Goal: Browse casually: Explore the website without a specific task or goal

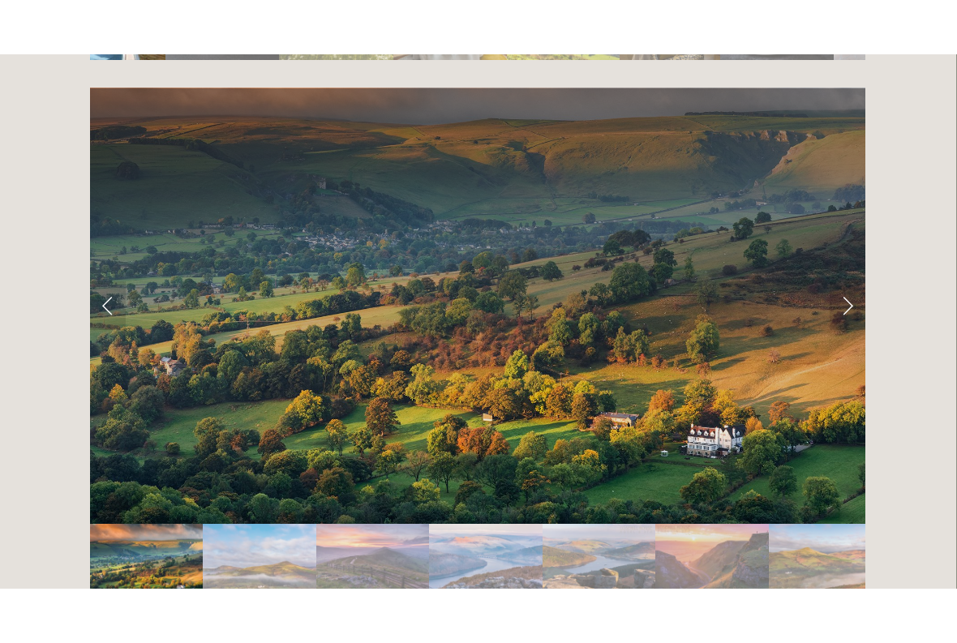
scroll to position [3202, 1]
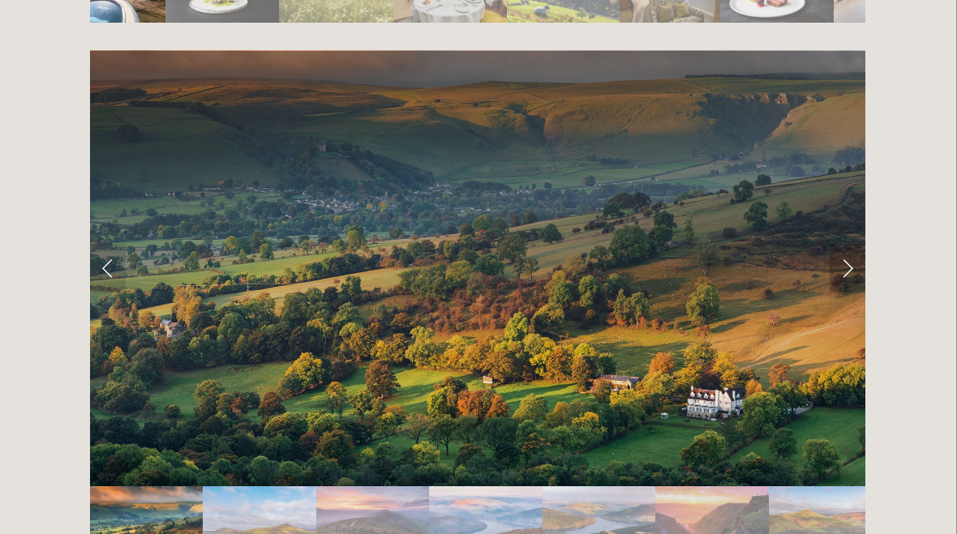
click at [851, 244] on link "Next Slide" at bounding box center [847, 268] width 36 height 49
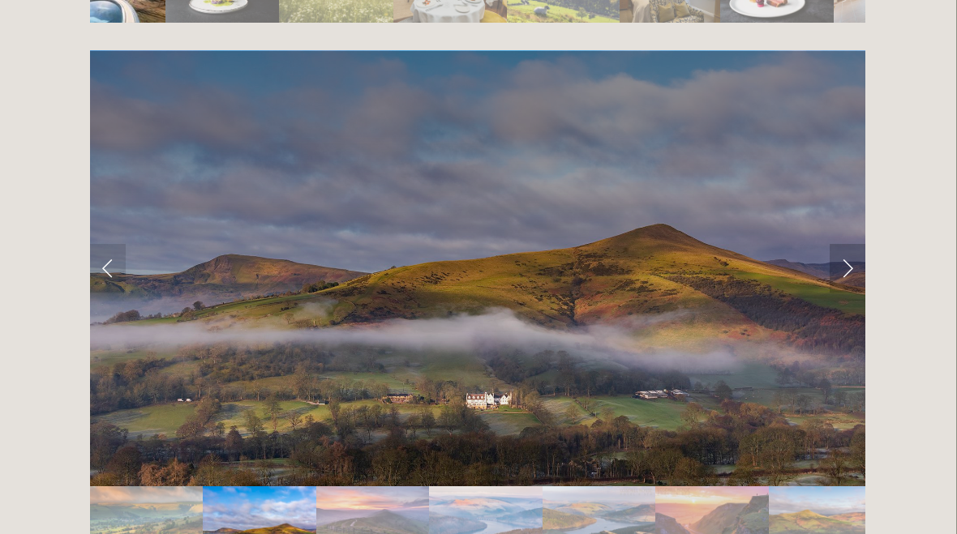
click at [863, 244] on link "Next Slide" at bounding box center [847, 268] width 36 height 49
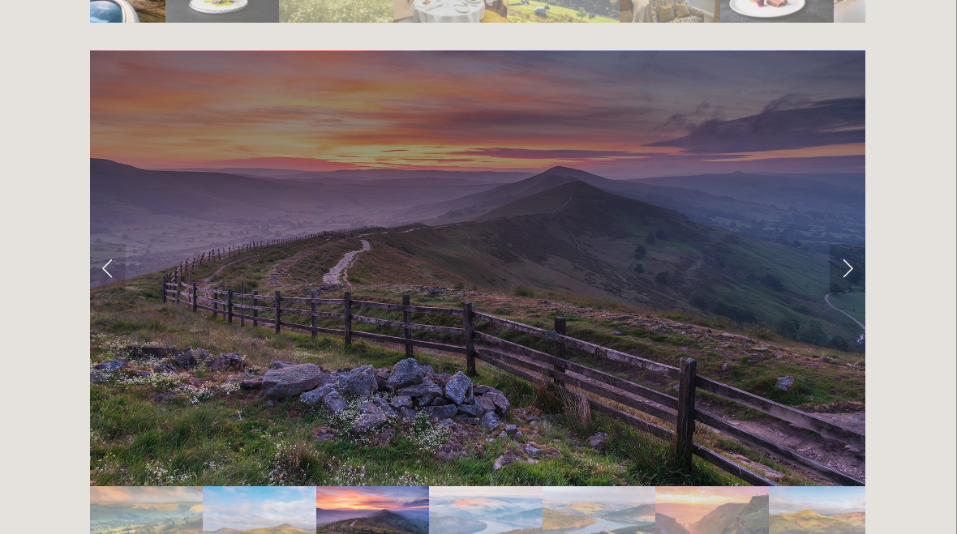
click at [864, 244] on link "Next Slide" at bounding box center [847, 268] width 36 height 49
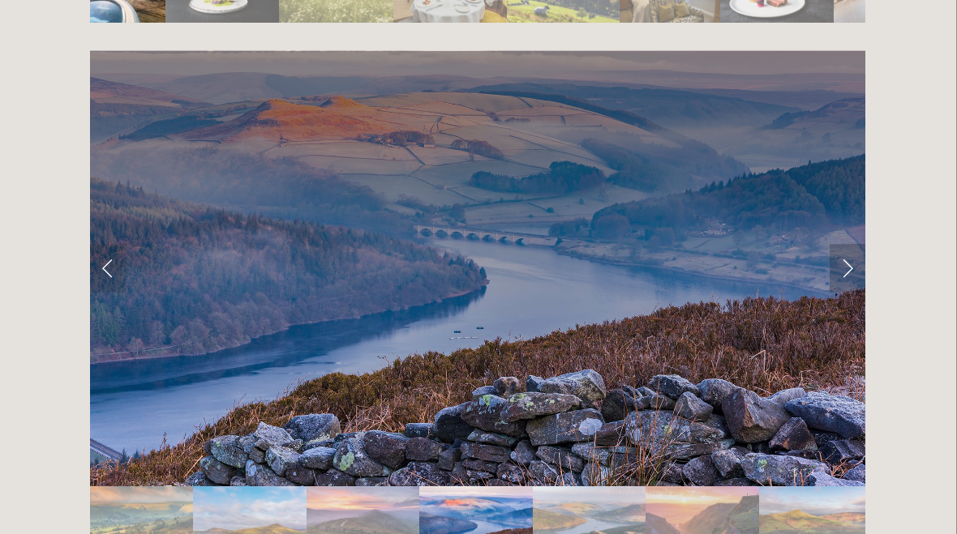
click at [855, 244] on link "Next Slide" at bounding box center [847, 268] width 36 height 49
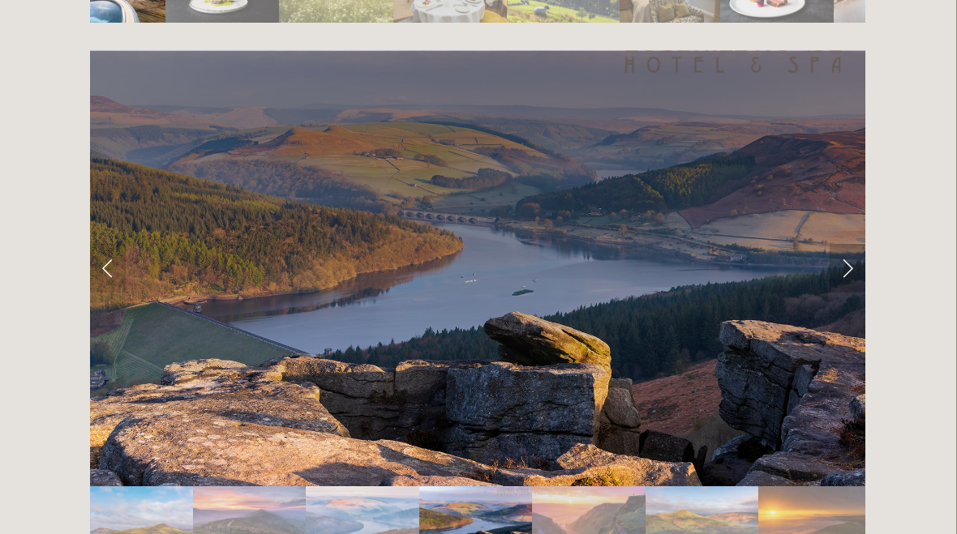
click at [860, 244] on link "Next Slide" at bounding box center [847, 268] width 36 height 49
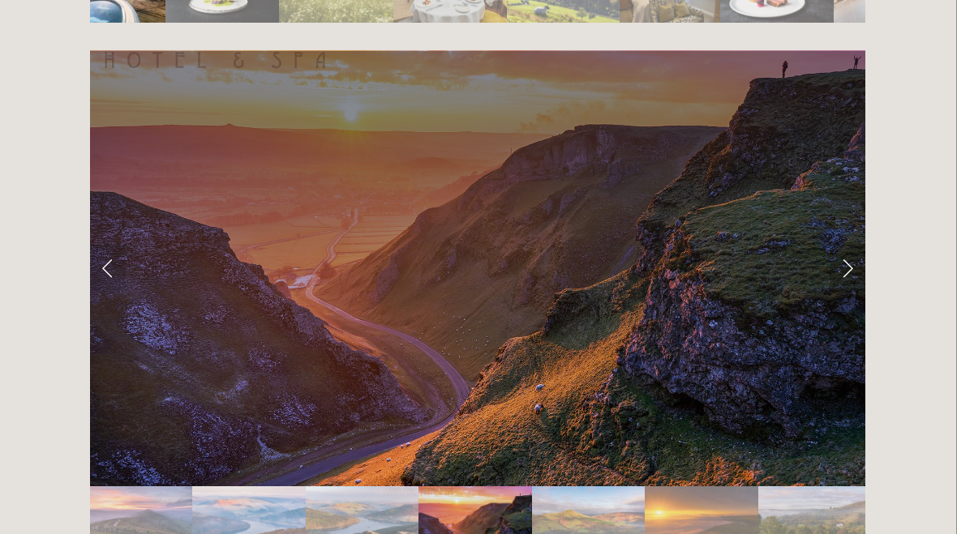
click at [854, 244] on link "Next Slide" at bounding box center [847, 268] width 36 height 49
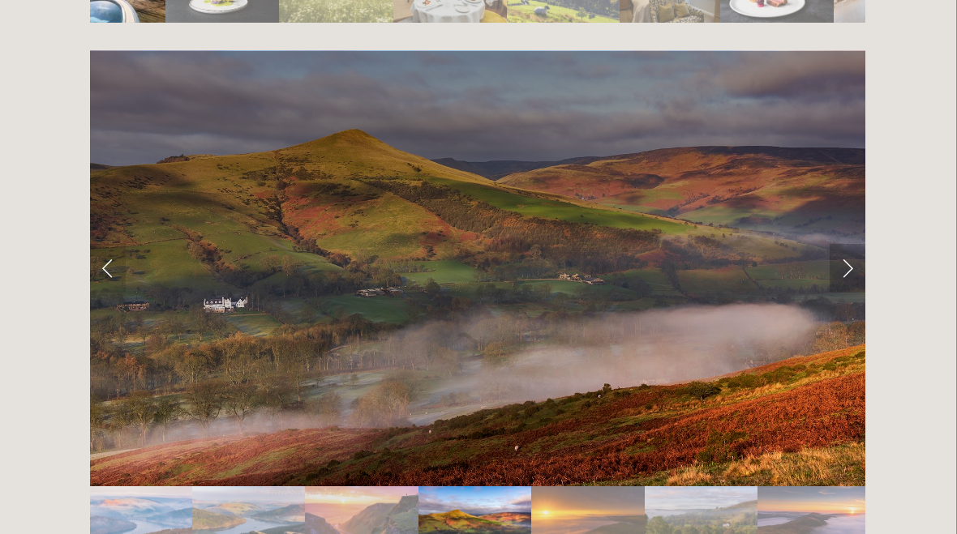
click at [856, 244] on link "Next Slide" at bounding box center [847, 268] width 36 height 49
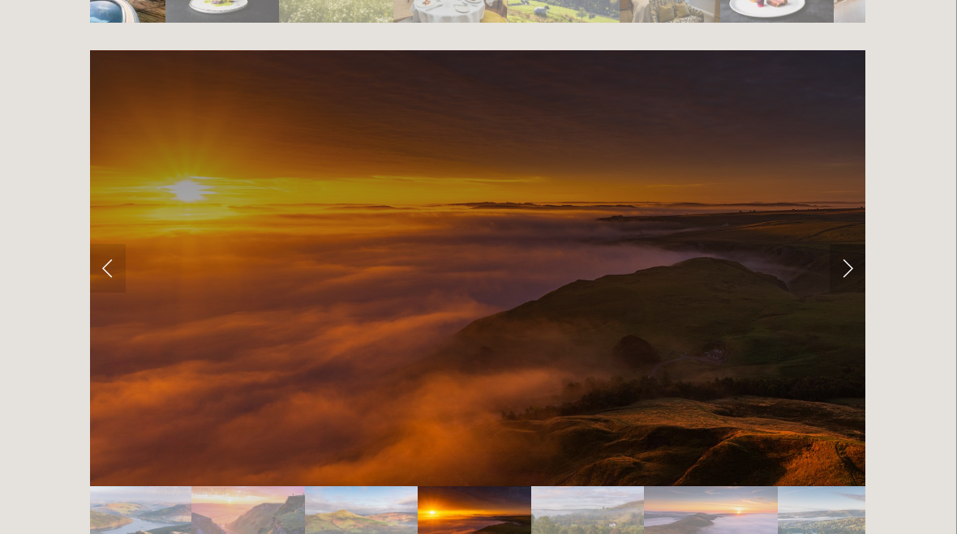
click at [862, 244] on link "Next Slide" at bounding box center [847, 268] width 36 height 49
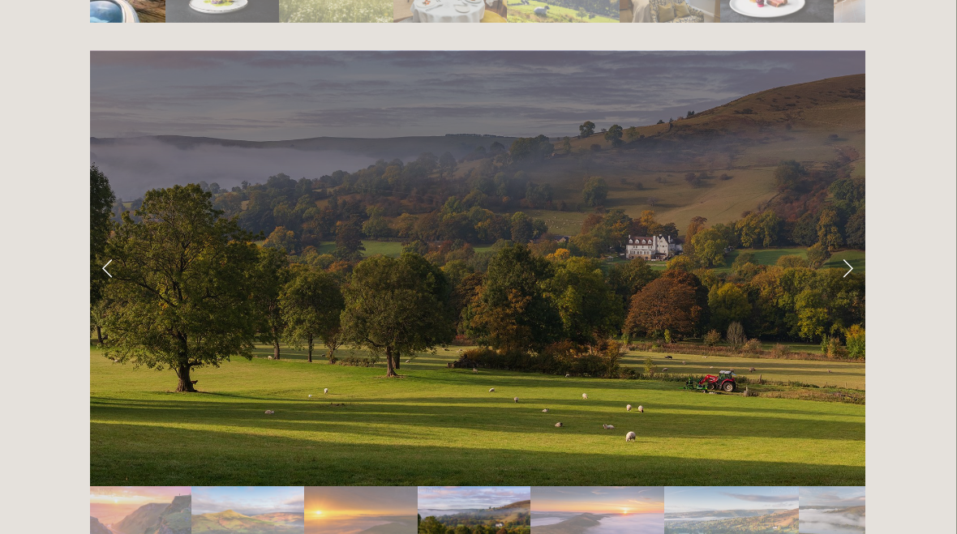
click at [863, 244] on link "Next Slide" at bounding box center [847, 268] width 36 height 49
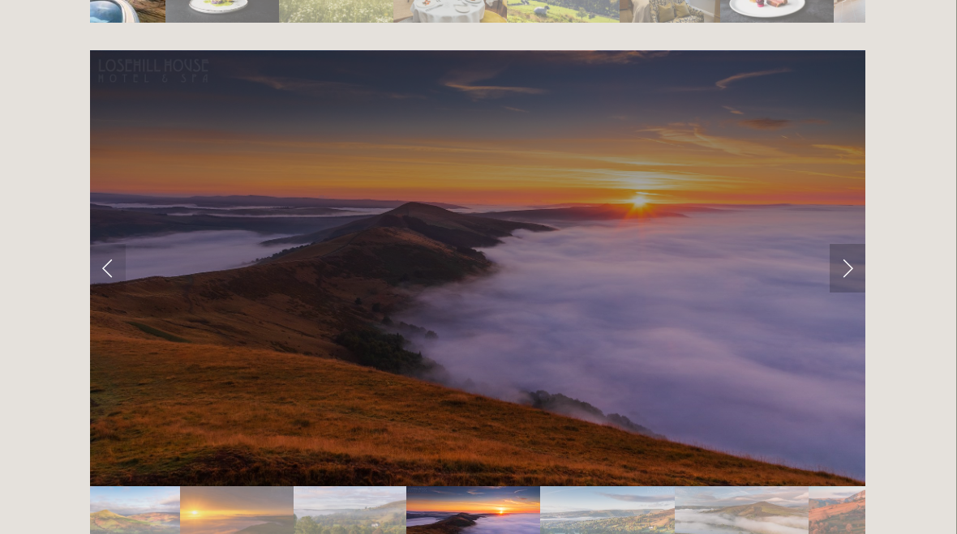
click at [860, 244] on link "Next Slide" at bounding box center [847, 268] width 36 height 49
click at [849, 244] on link "Next Slide" at bounding box center [847, 268] width 36 height 49
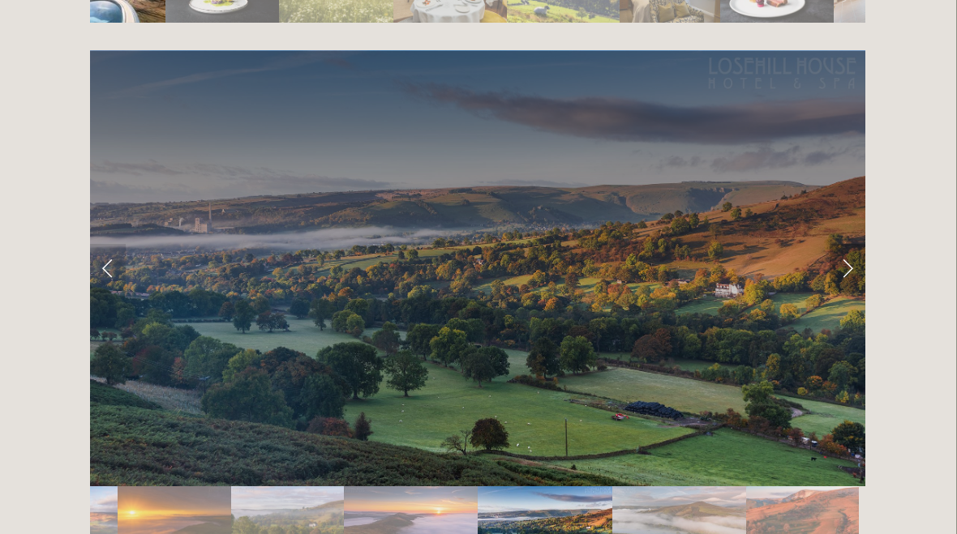
click at [863, 244] on link "Next Slide" at bounding box center [847, 268] width 36 height 49
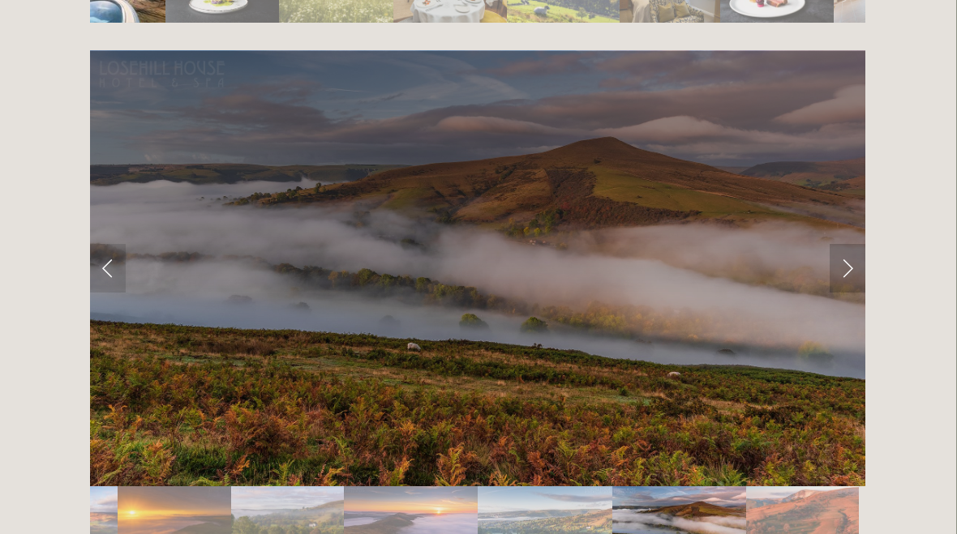
click at [861, 244] on link "Next Slide" at bounding box center [847, 268] width 36 height 49
click at [854, 244] on link "Next Slide" at bounding box center [847, 268] width 36 height 49
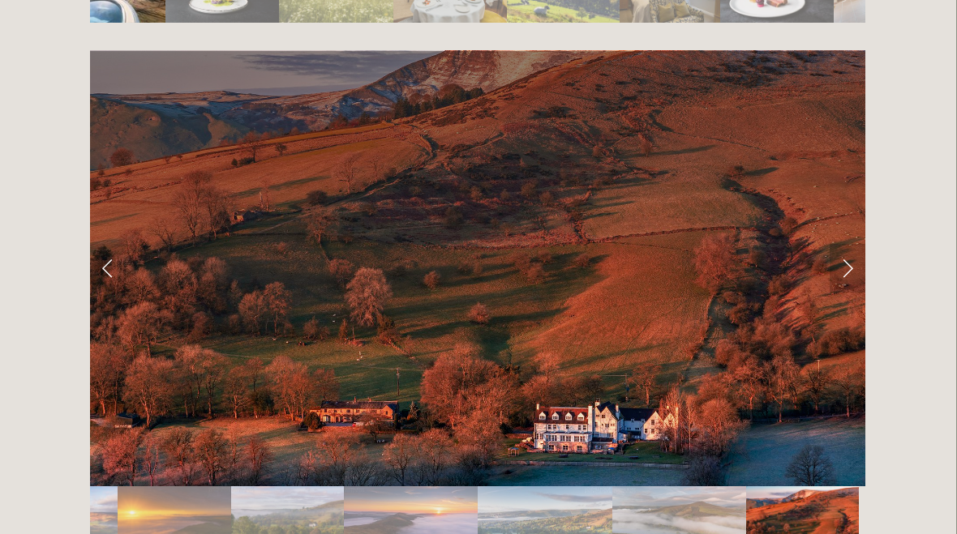
click at [845, 244] on link "Next Slide" at bounding box center [847, 268] width 36 height 49
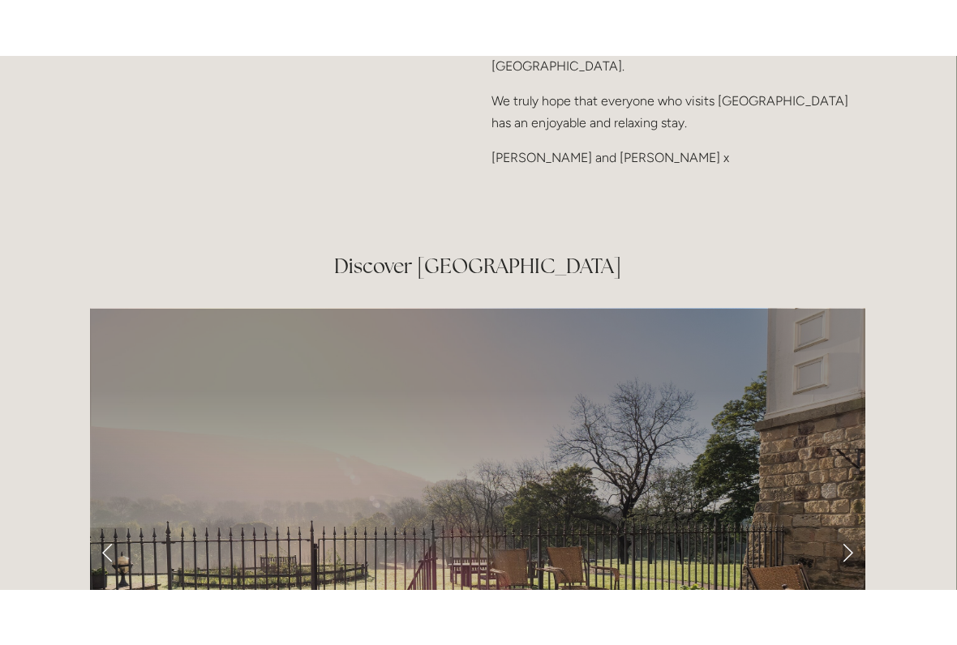
scroll to position [2408, 1]
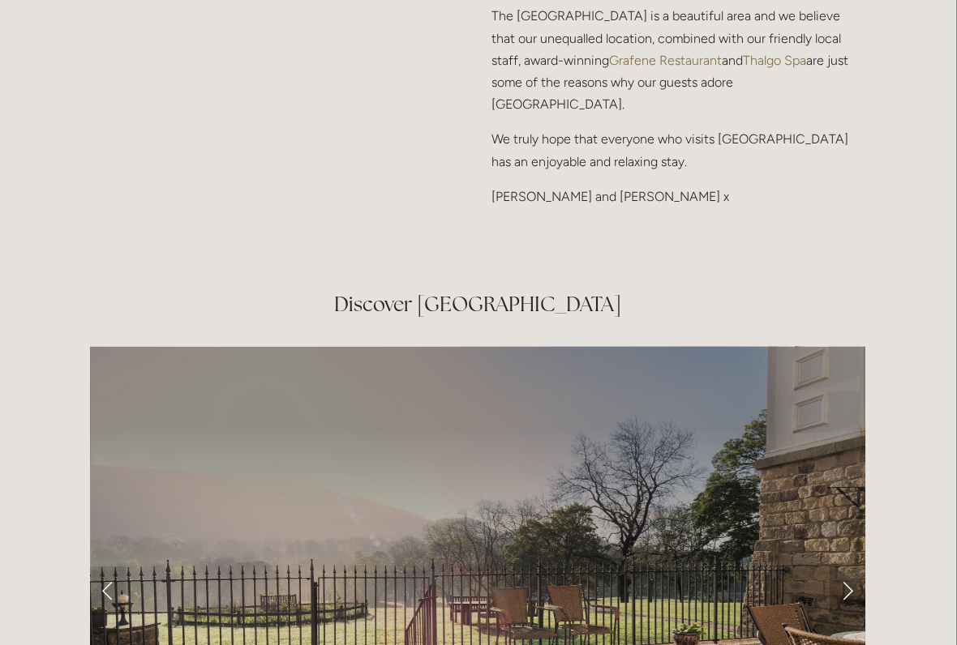
click at [847, 533] on link "Next Slide" at bounding box center [847, 591] width 36 height 49
click at [852, 533] on link "Next Slide" at bounding box center [847, 591] width 36 height 49
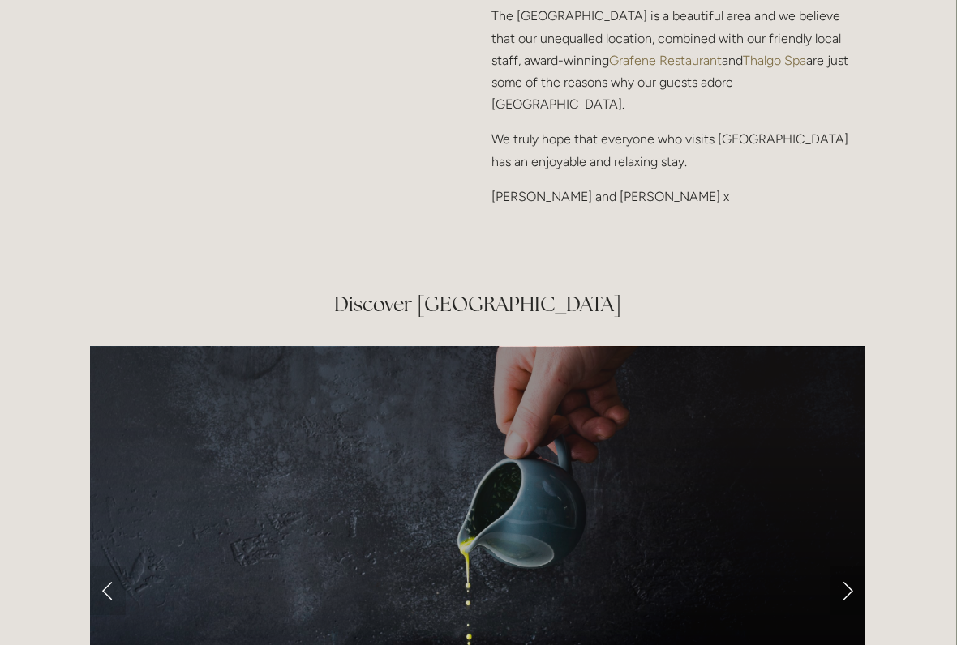
click at [854, 533] on link "Next Slide" at bounding box center [847, 591] width 36 height 49
click at [858, 533] on link "Next Slide" at bounding box center [847, 591] width 36 height 49
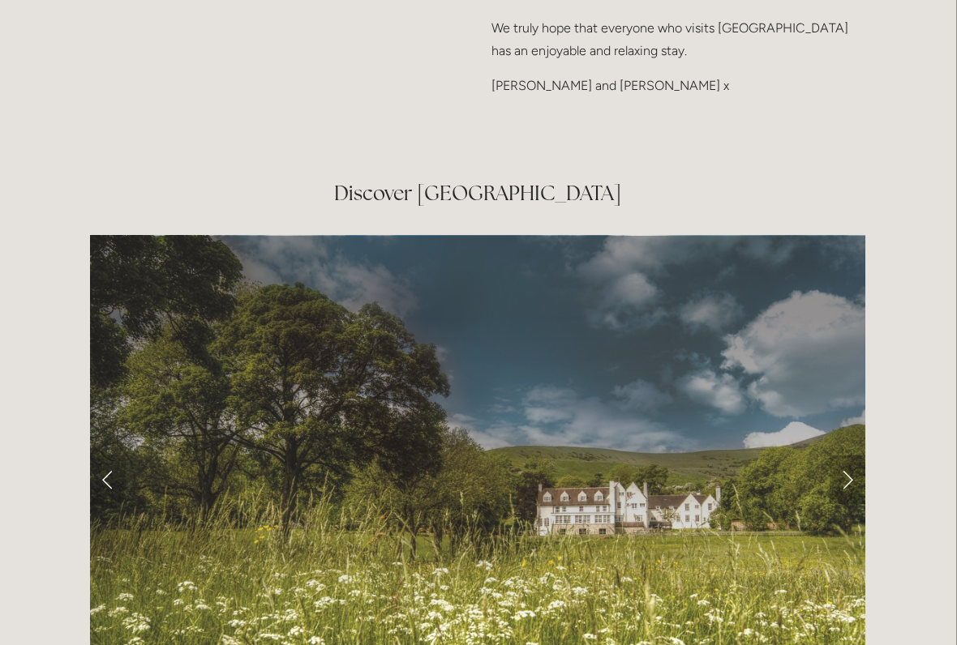
scroll to position [2519, 1]
click at [855, 456] on link "Next Slide" at bounding box center [847, 480] width 36 height 49
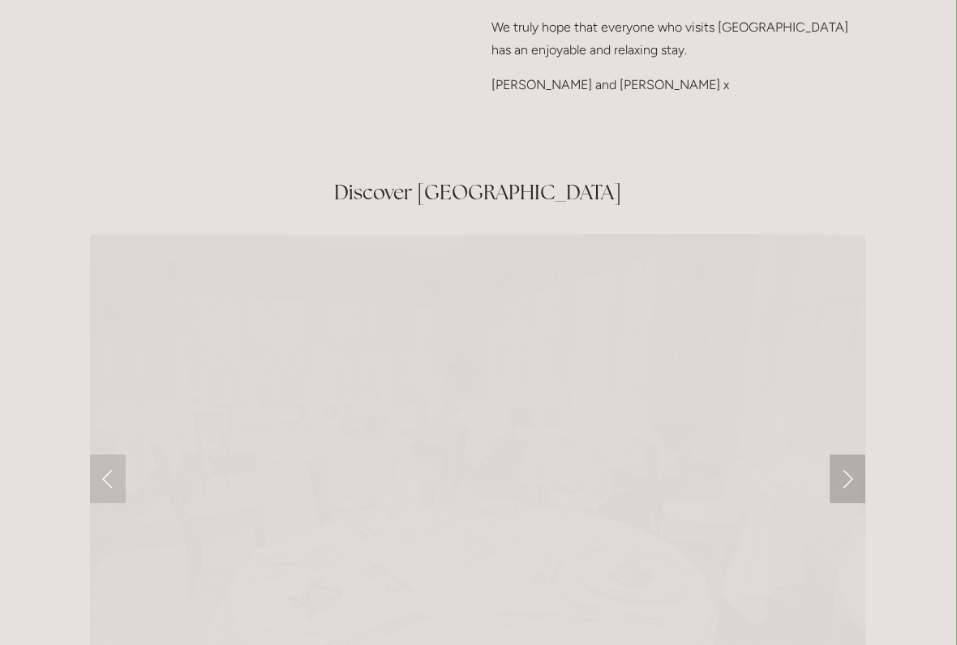
scroll to position [2520, 1]
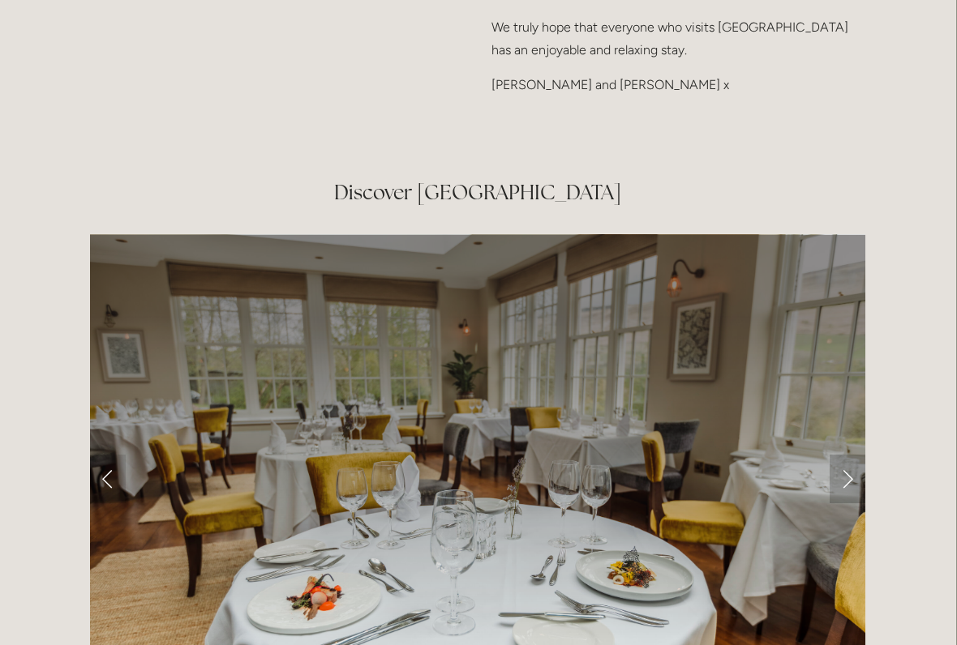
click at [844, 455] on link "Next Slide" at bounding box center [847, 479] width 36 height 49
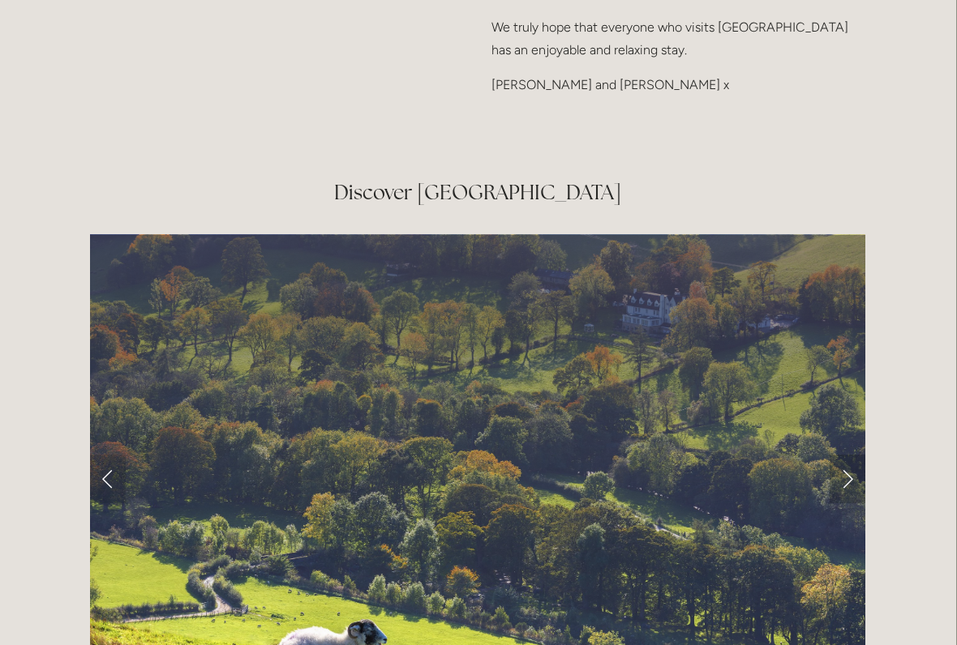
click at [847, 455] on link "Next Slide" at bounding box center [847, 479] width 36 height 49
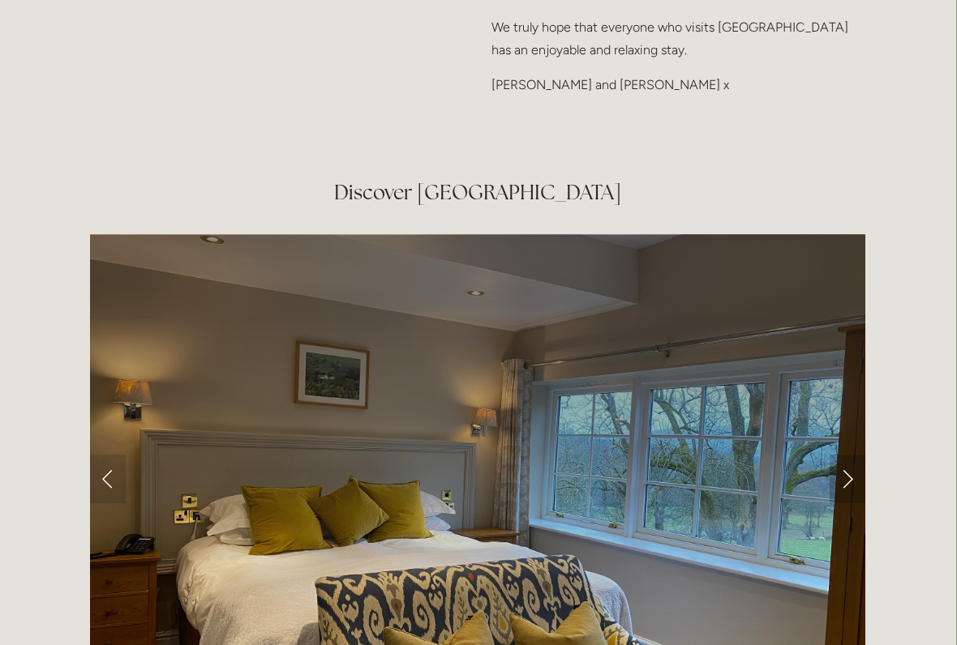
click at [842, 455] on link "Next Slide" at bounding box center [847, 479] width 36 height 49
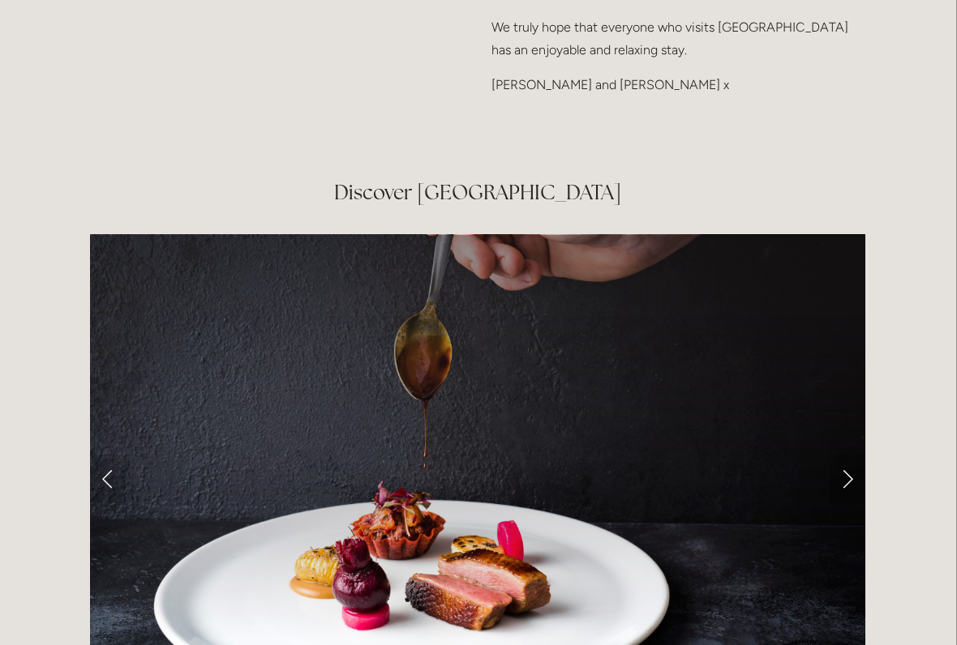
click at [851, 455] on link "Next Slide" at bounding box center [847, 479] width 36 height 49
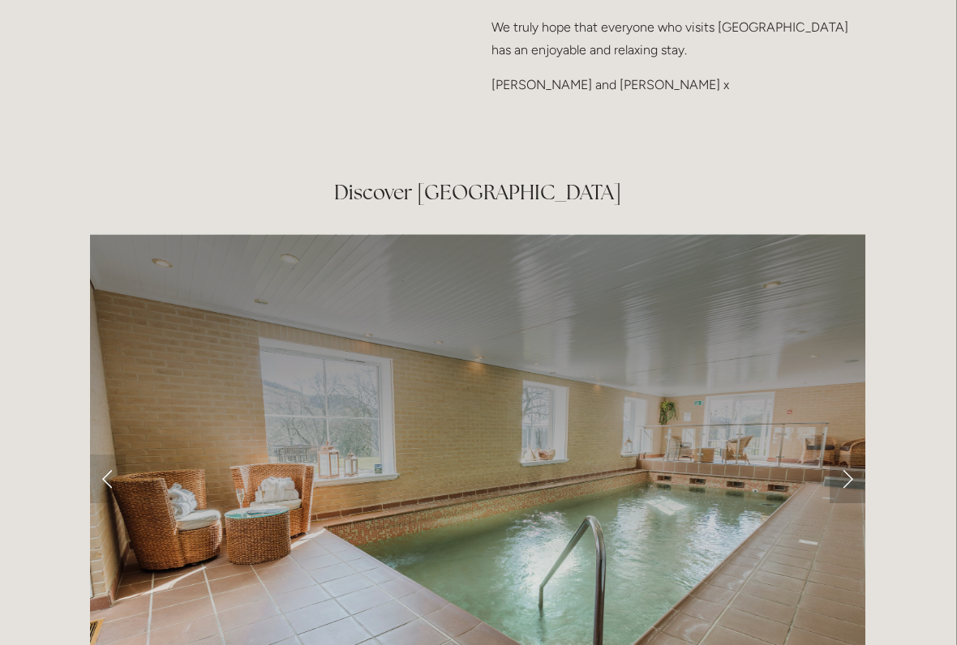
click at [848, 455] on link "Next Slide" at bounding box center [847, 479] width 36 height 49
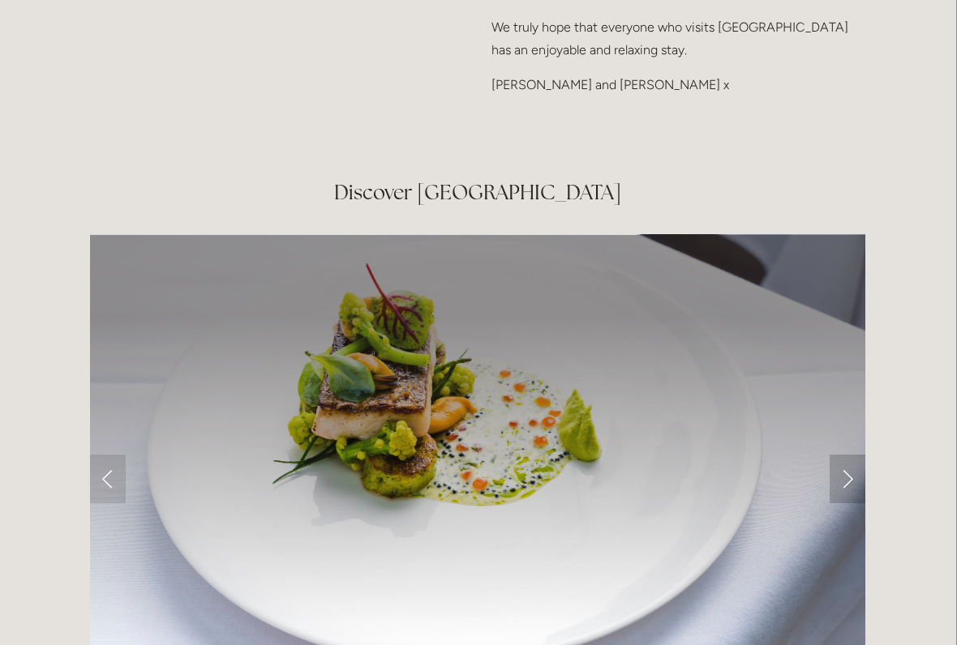
click at [854, 455] on link "Next Slide" at bounding box center [847, 479] width 36 height 49
click at [857, 455] on link "Next Slide" at bounding box center [847, 479] width 36 height 49
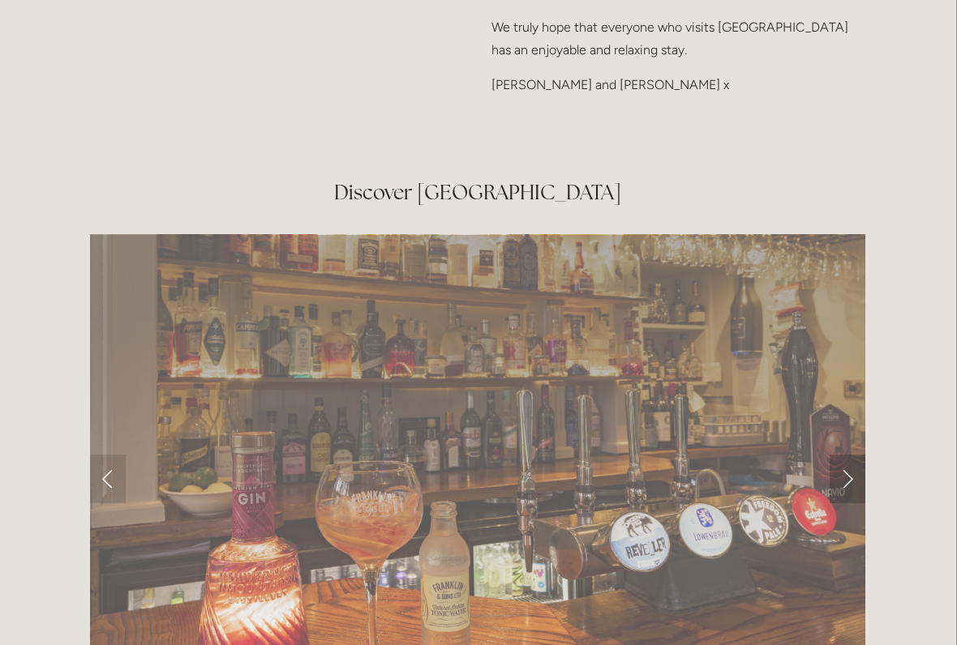
click at [856, 455] on link "Next Slide" at bounding box center [847, 479] width 36 height 49
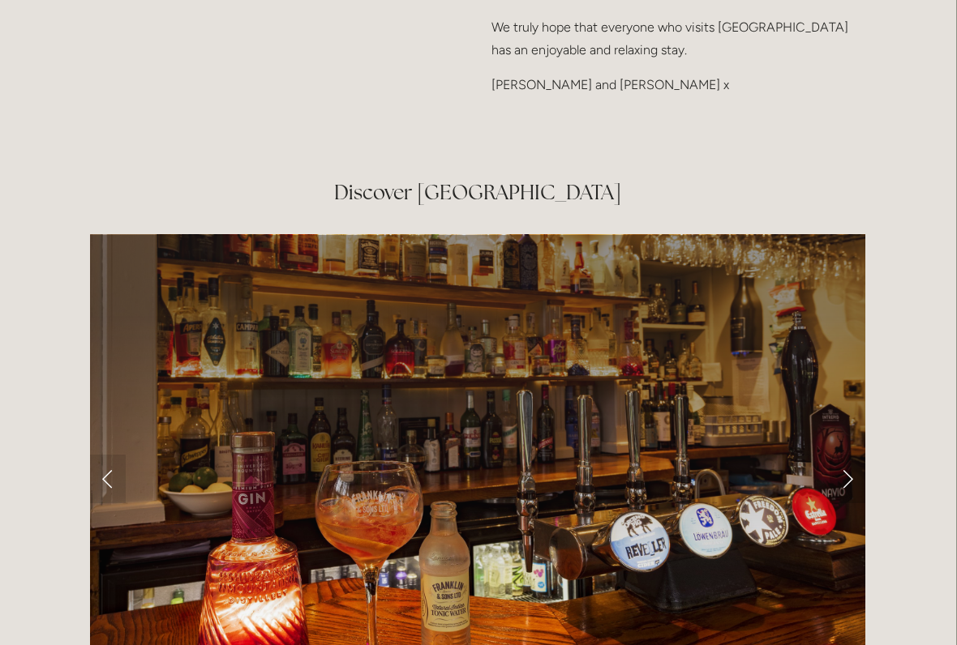
click at [857, 455] on link "Next Slide" at bounding box center [847, 479] width 36 height 49
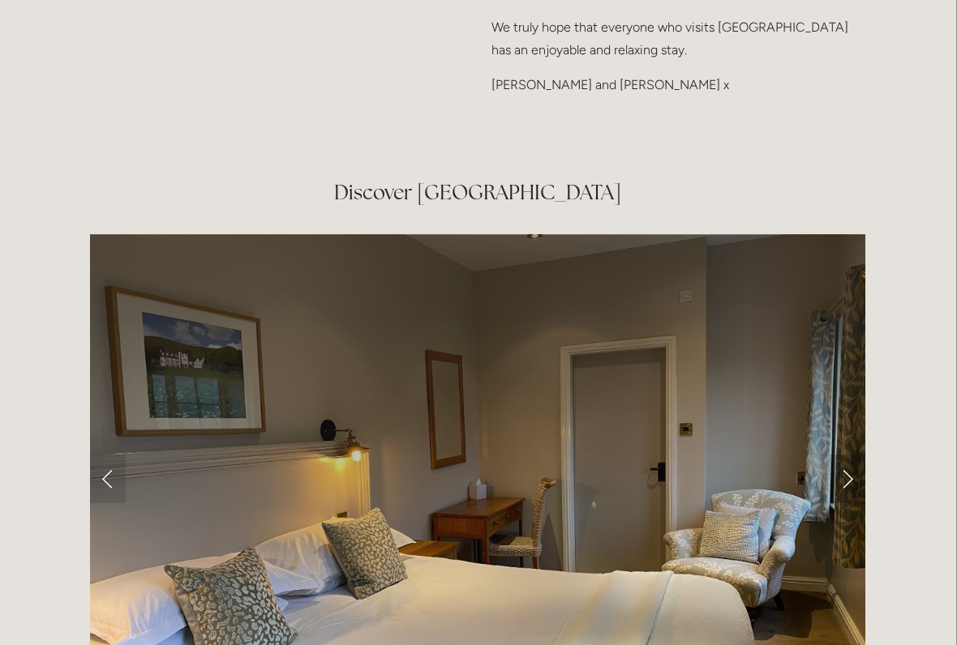
click at [849, 455] on link "Next Slide" at bounding box center [847, 479] width 36 height 49
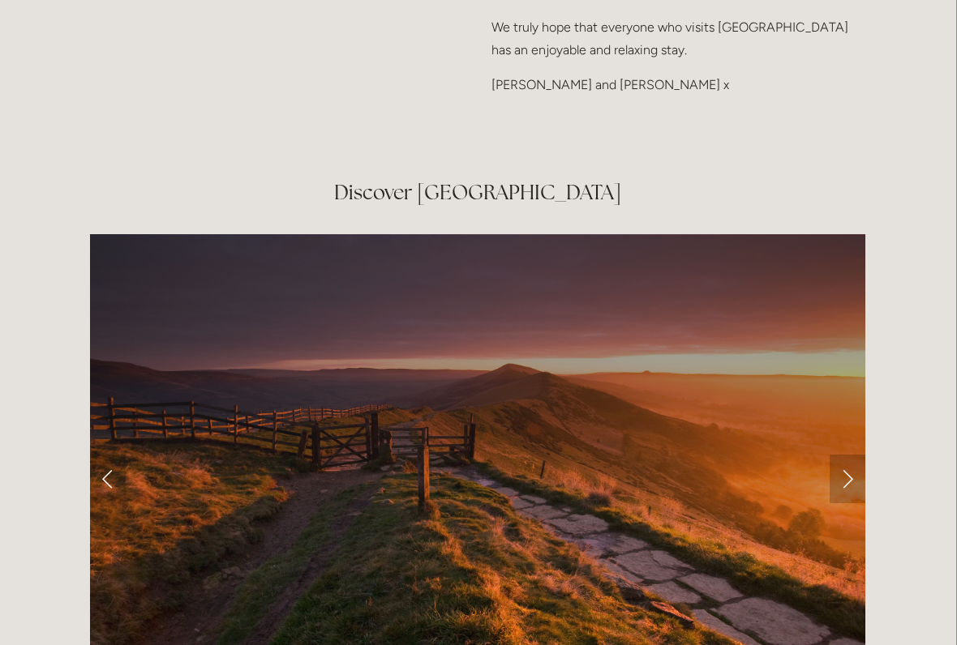
click at [853, 455] on link "Next Slide" at bounding box center [847, 479] width 36 height 49
click at [849, 455] on link "Next Slide" at bounding box center [847, 479] width 36 height 49
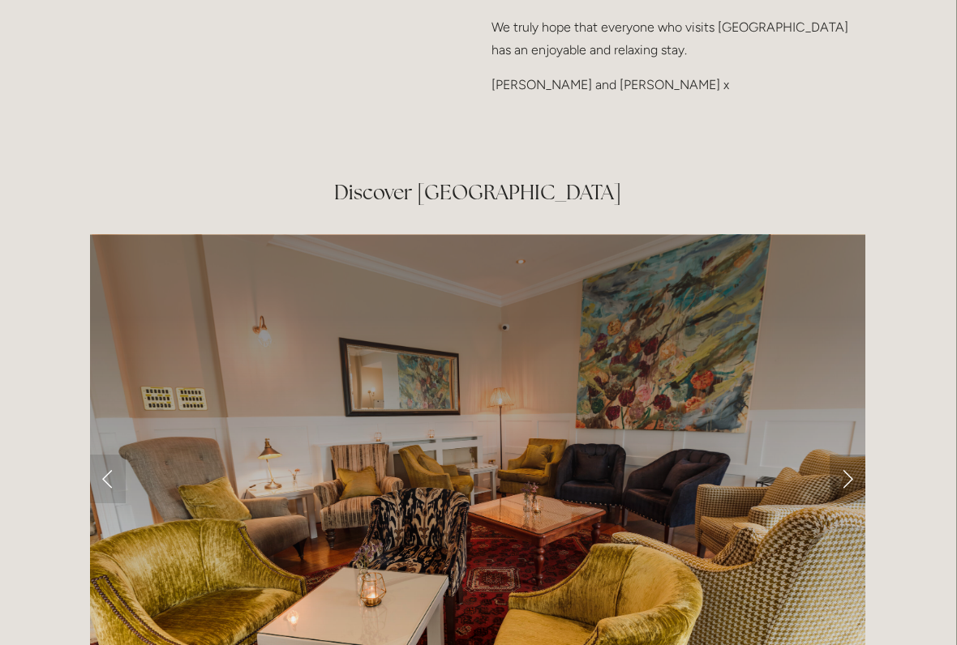
click at [850, 455] on link "Next Slide" at bounding box center [847, 479] width 36 height 49
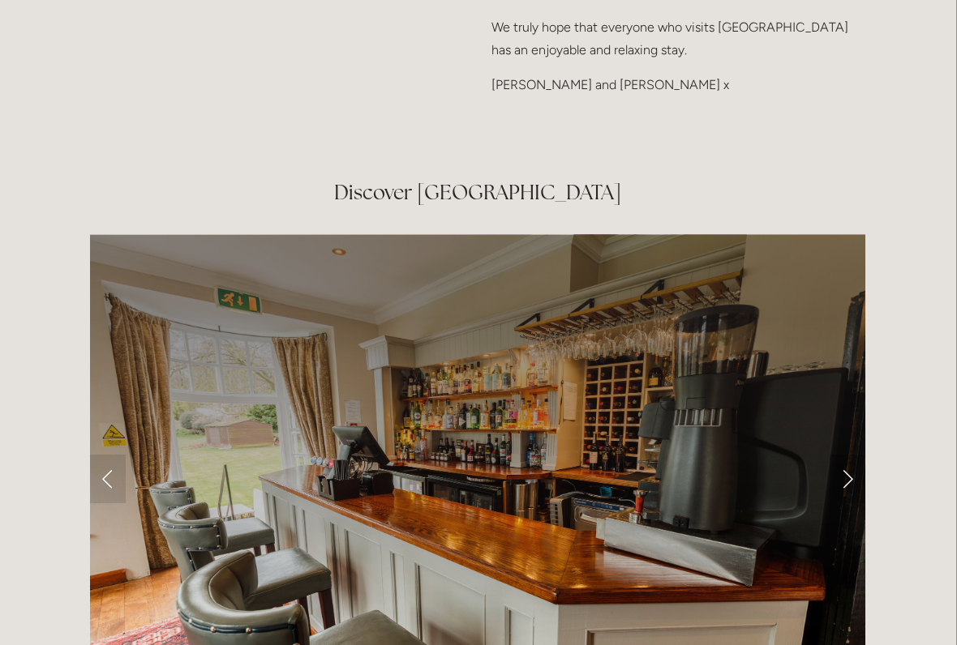
click at [859, 455] on link "Next Slide" at bounding box center [847, 479] width 36 height 49
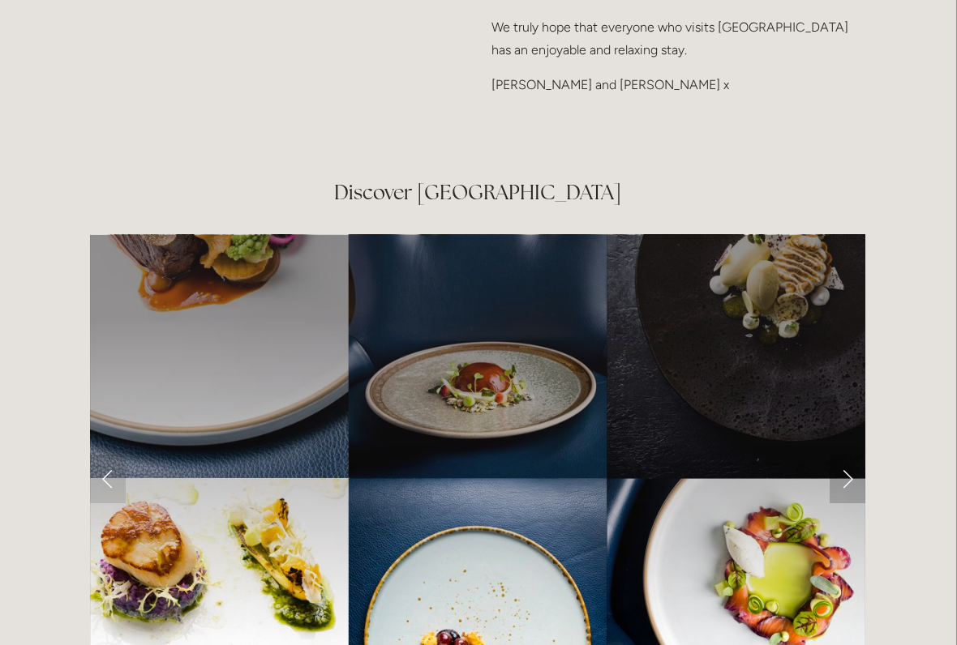
click at [863, 455] on link "Next Slide" at bounding box center [847, 479] width 36 height 49
click at [858, 455] on link "Next Slide" at bounding box center [847, 479] width 36 height 49
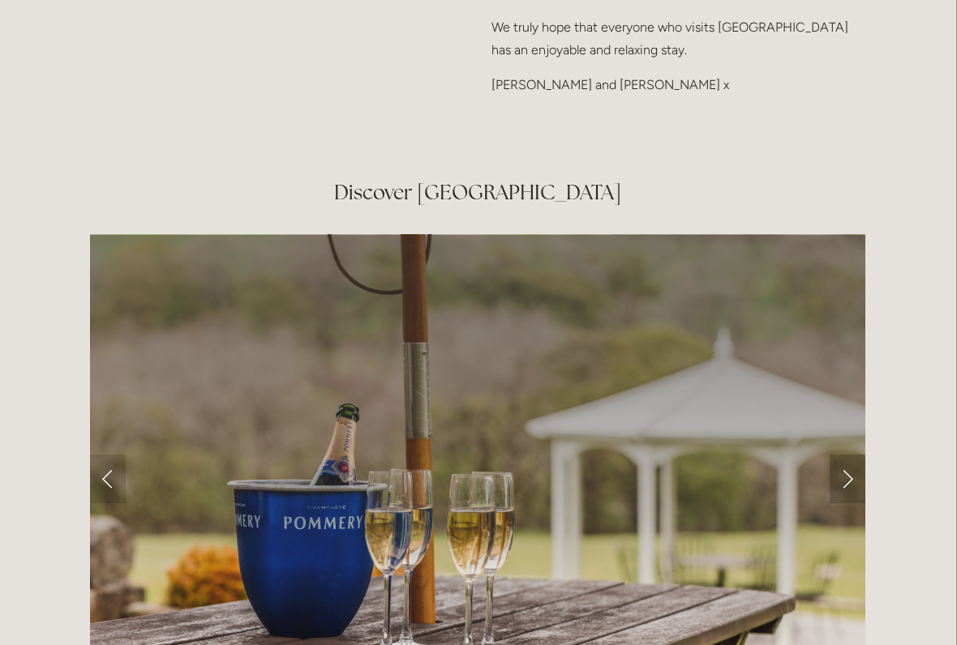
click at [857, 455] on link "Next Slide" at bounding box center [847, 479] width 36 height 49
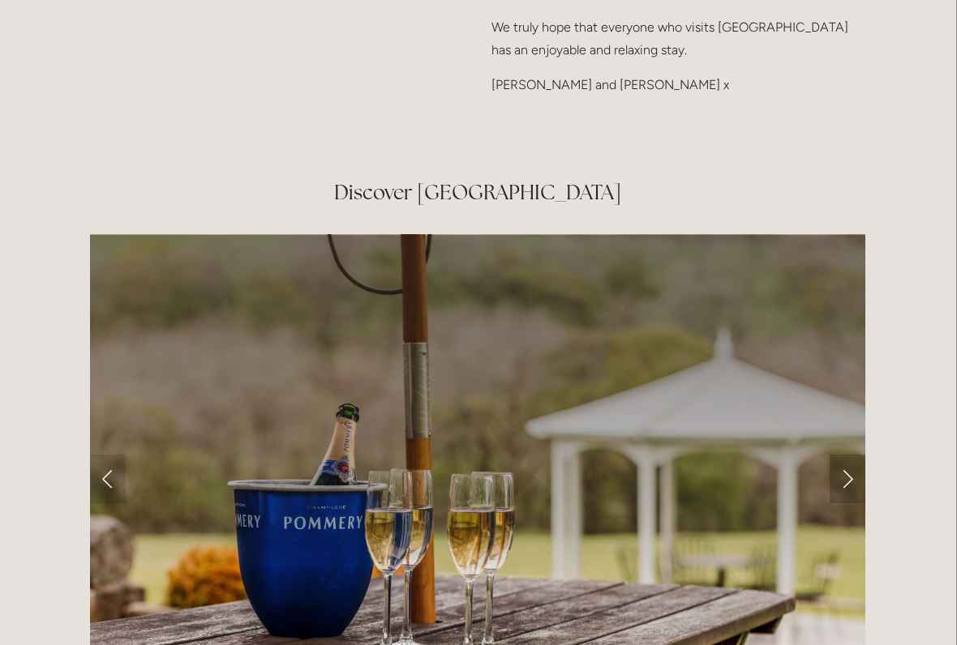
click at [852, 455] on link "Next Slide" at bounding box center [847, 479] width 36 height 49
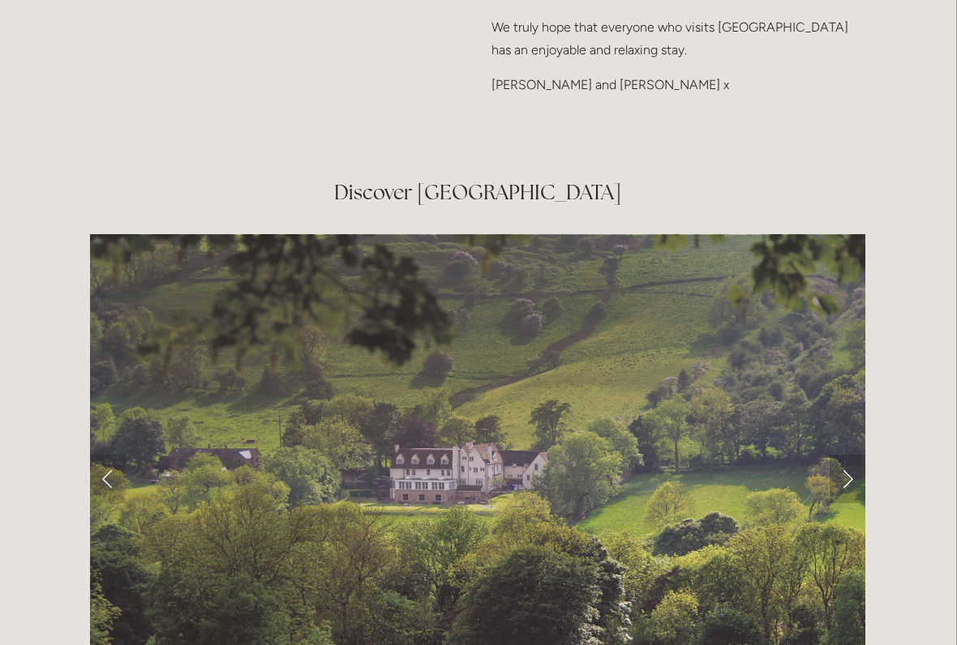
click at [850, 455] on link "Next Slide" at bounding box center [847, 479] width 36 height 49
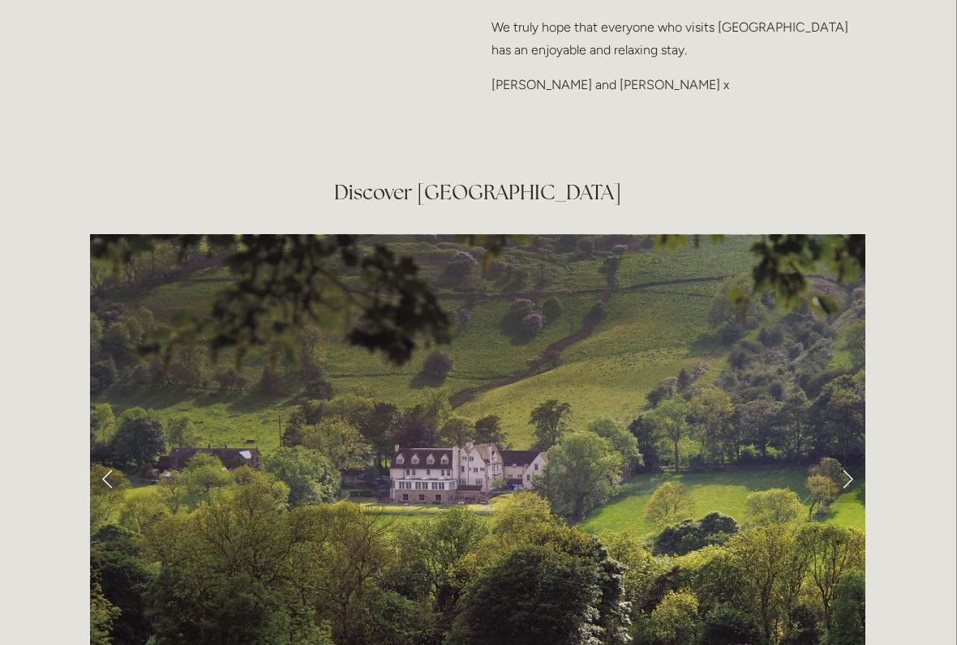
click at [855, 455] on link "Next Slide" at bounding box center [847, 479] width 36 height 49
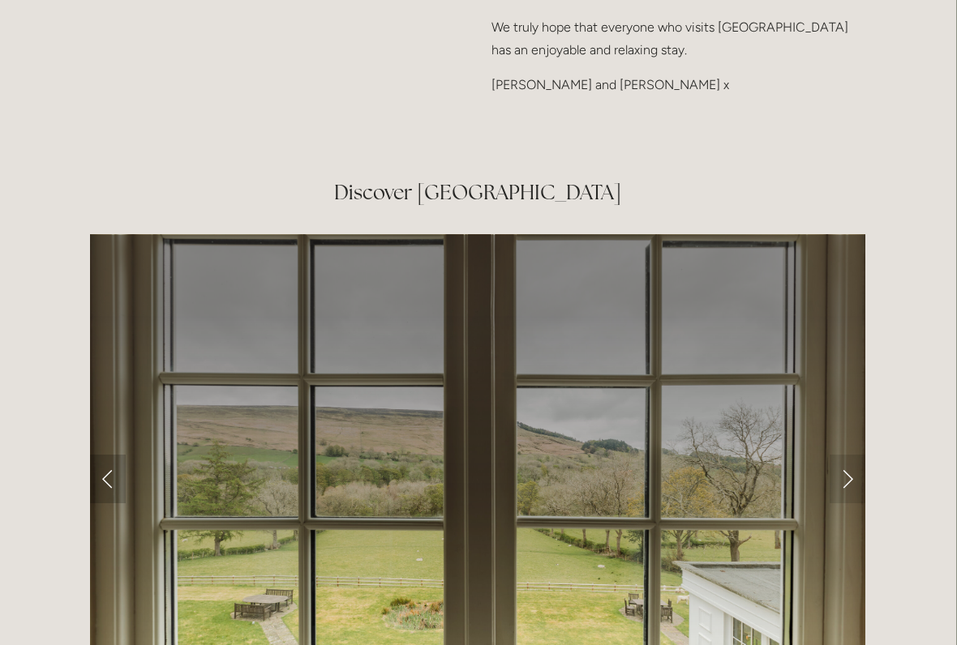
click at [114, 455] on link "Previous Slide" at bounding box center [108, 479] width 36 height 49
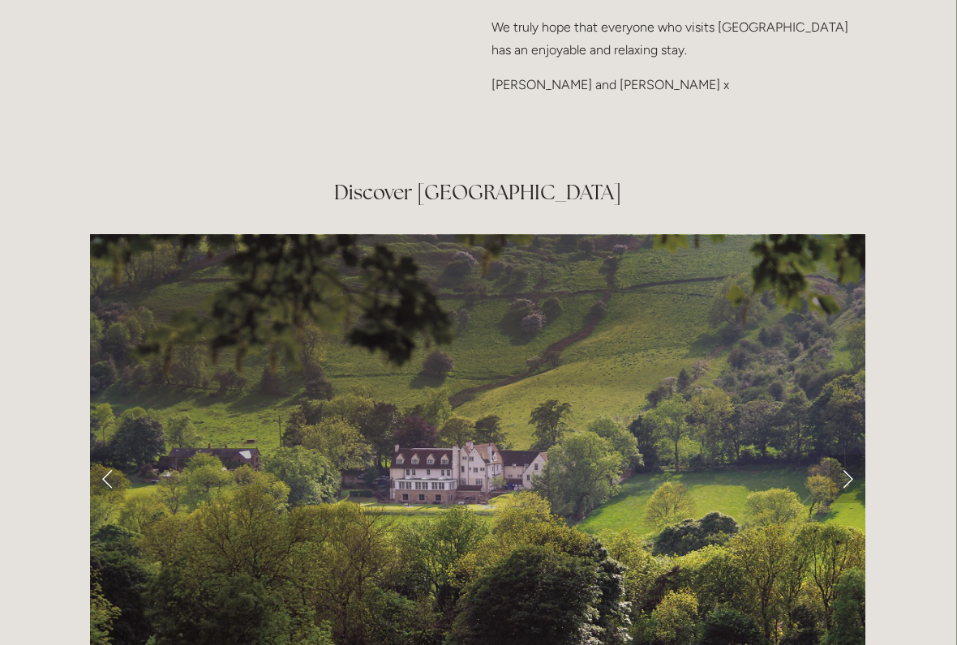
click at [849, 455] on link "Next Slide" at bounding box center [847, 479] width 36 height 49
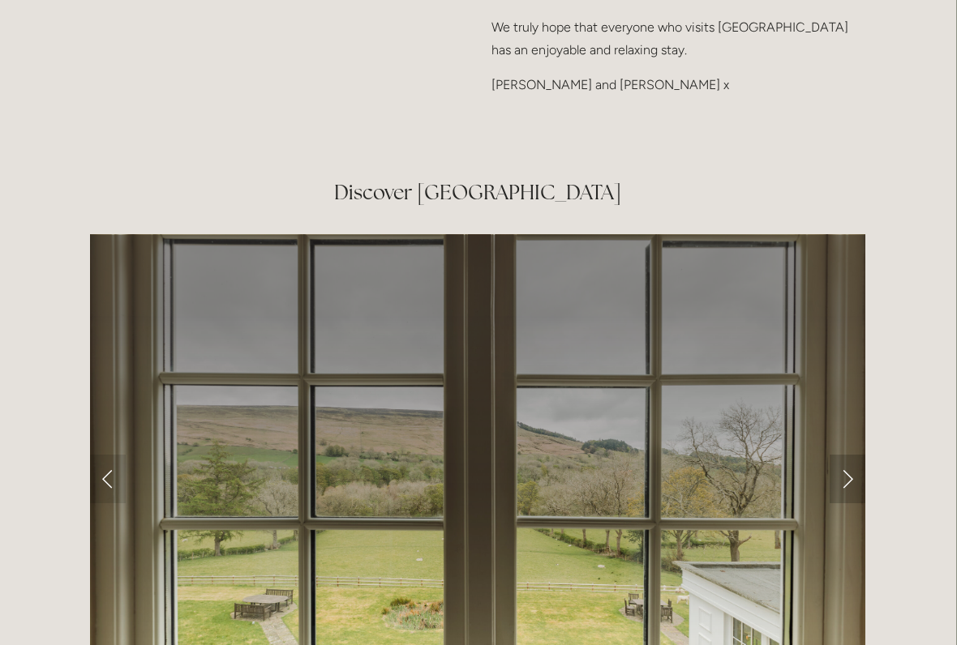
click at [847, 455] on link "Next Slide" at bounding box center [847, 479] width 36 height 49
click at [855, 455] on link "Next Slide" at bounding box center [847, 479] width 36 height 49
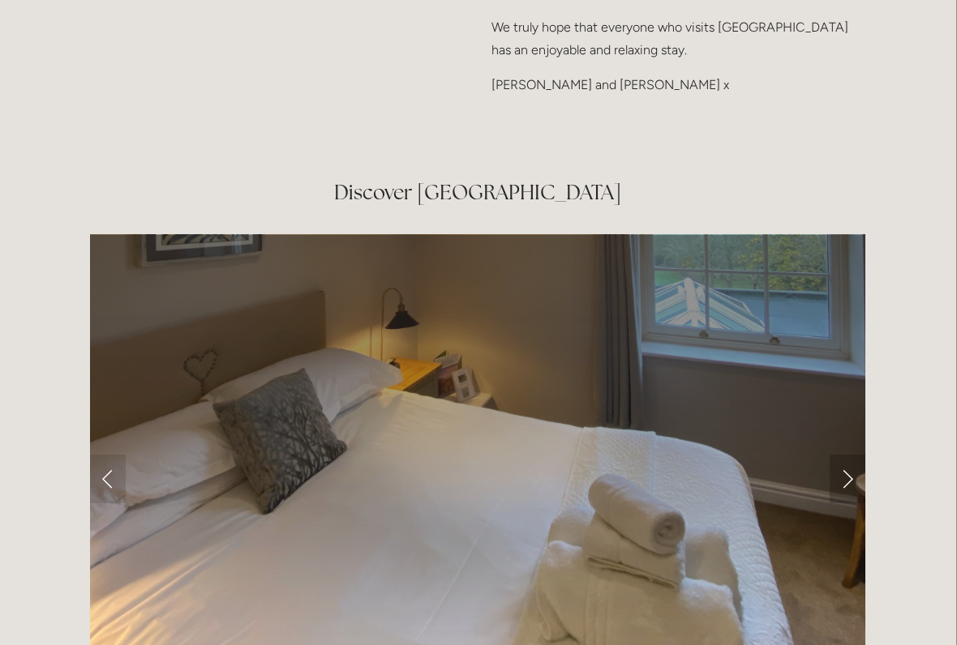
click at [855, 455] on link "Next Slide" at bounding box center [847, 479] width 36 height 49
click at [863, 455] on link "Next Slide" at bounding box center [847, 479] width 36 height 49
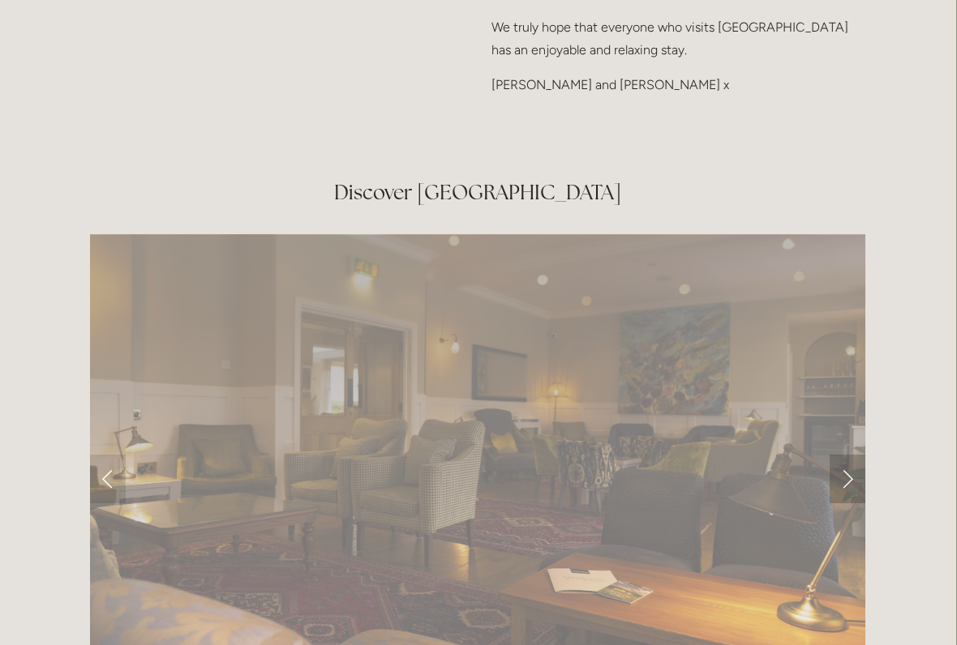
click at [853, 455] on link "Next Slide" at bounding box center [847, 479] width 36 height 49
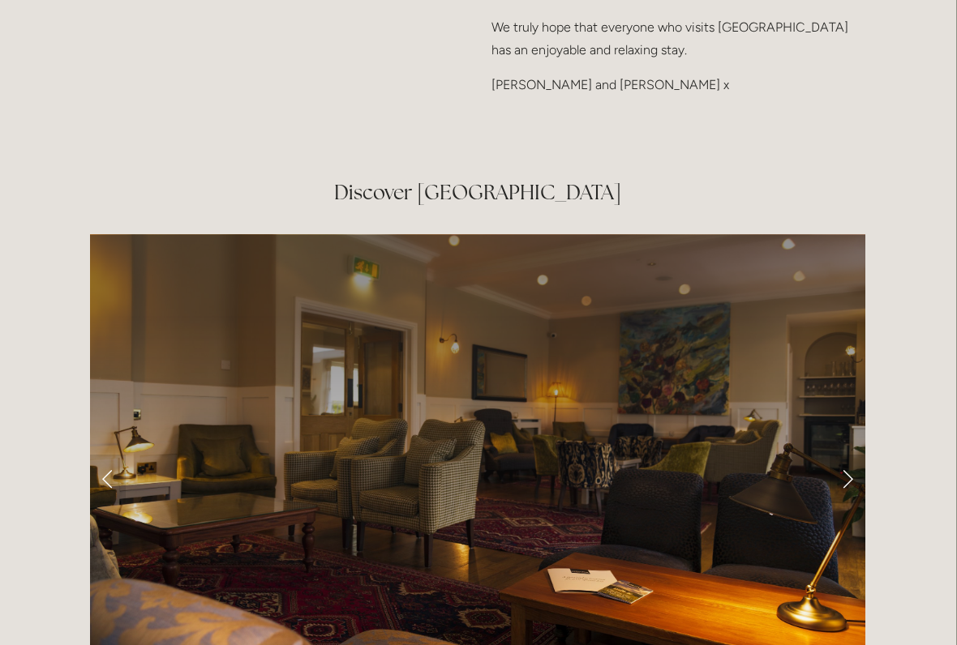
click at [850, 455] on link "Next Slide" at bounding box center [847, 479] width 36 height 49
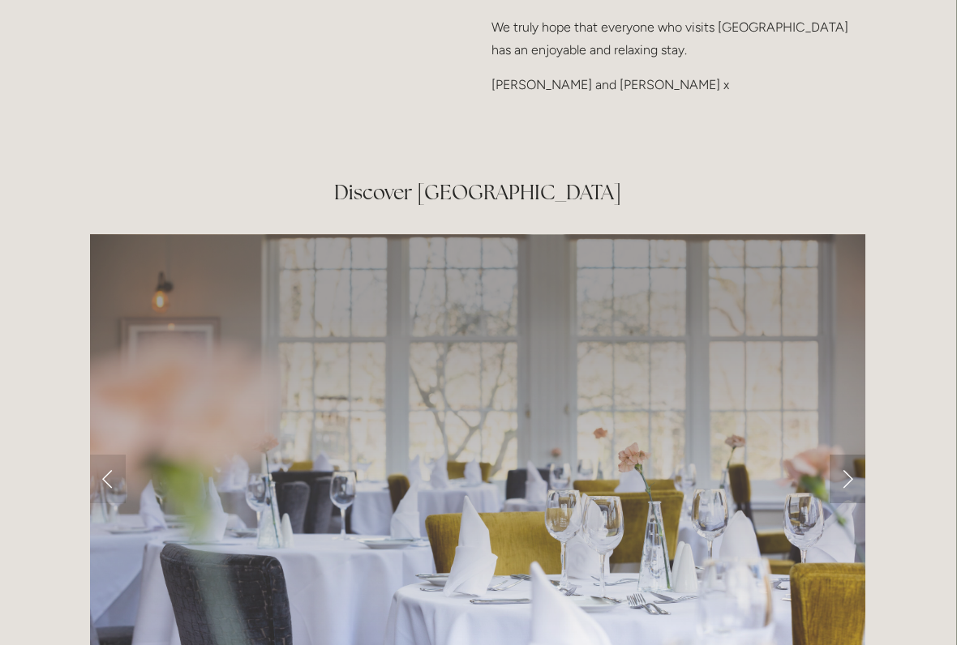
click at [855, 455] on link "Next Slide" at bounding box center [847, 479] width 36 height 49
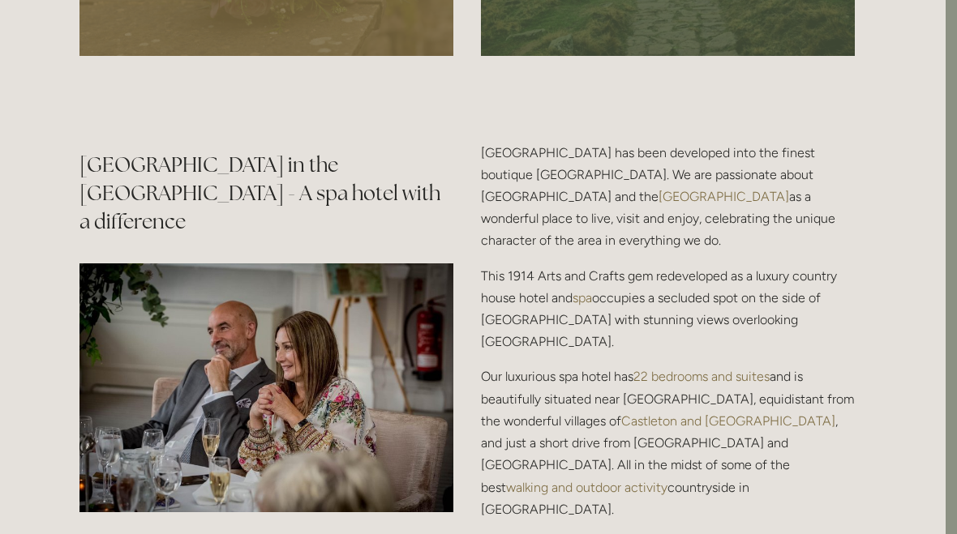
scroll to position [1775, 11]
